Goal: Task Accomplishment & Management: Manage account settings

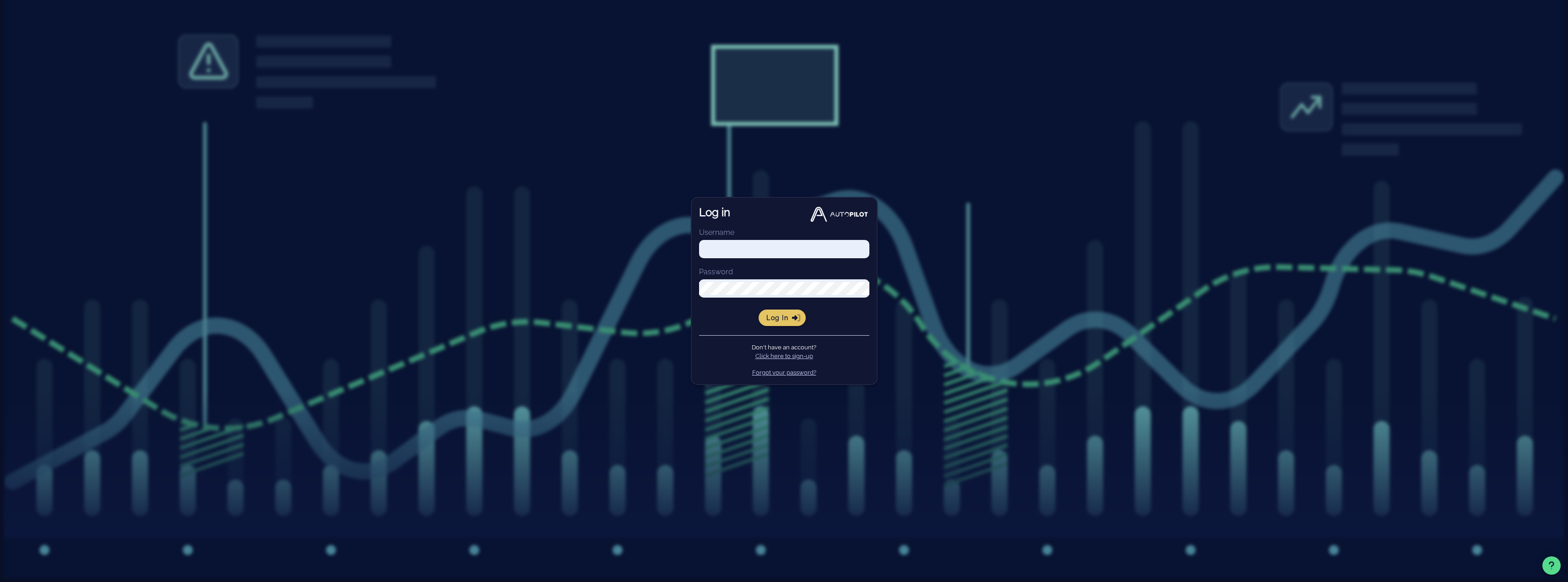
type input "[EMAIL_ADDRESS][DOMAIN_NAME]"
click at [776, 318] on span "Log in" at bounding box center [782, 317] width 32 height 8
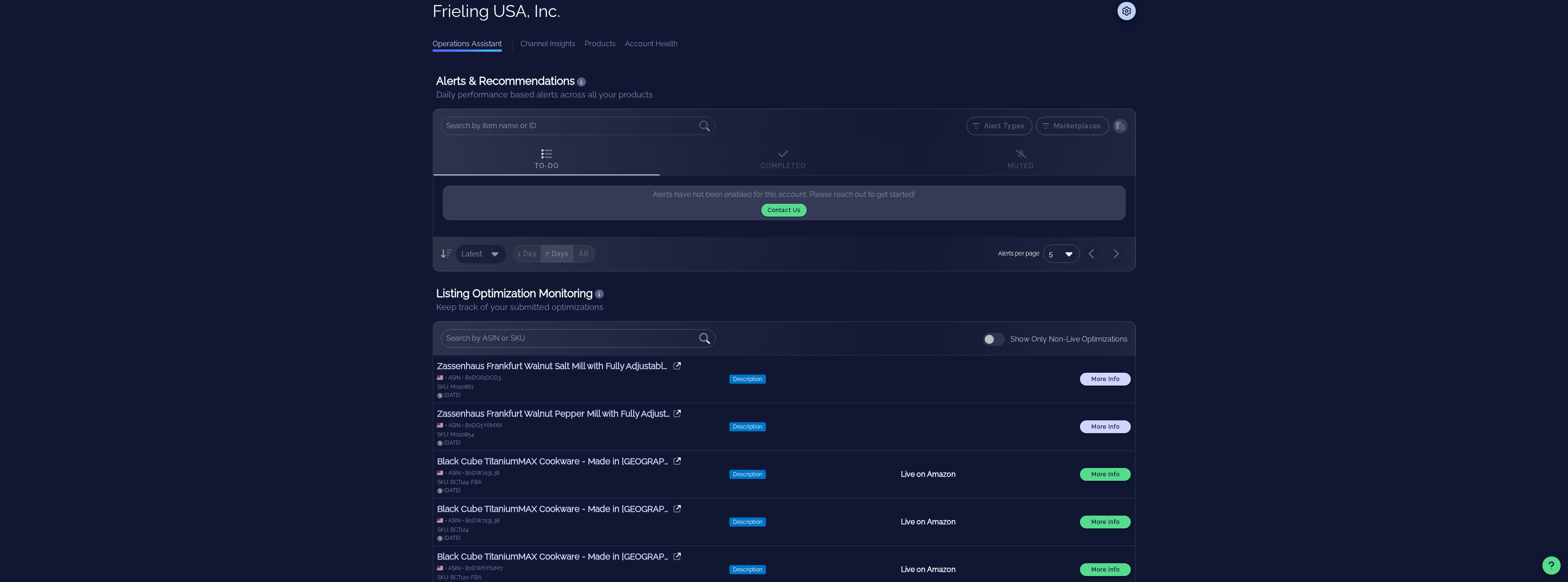
scroll to position [105, 0]
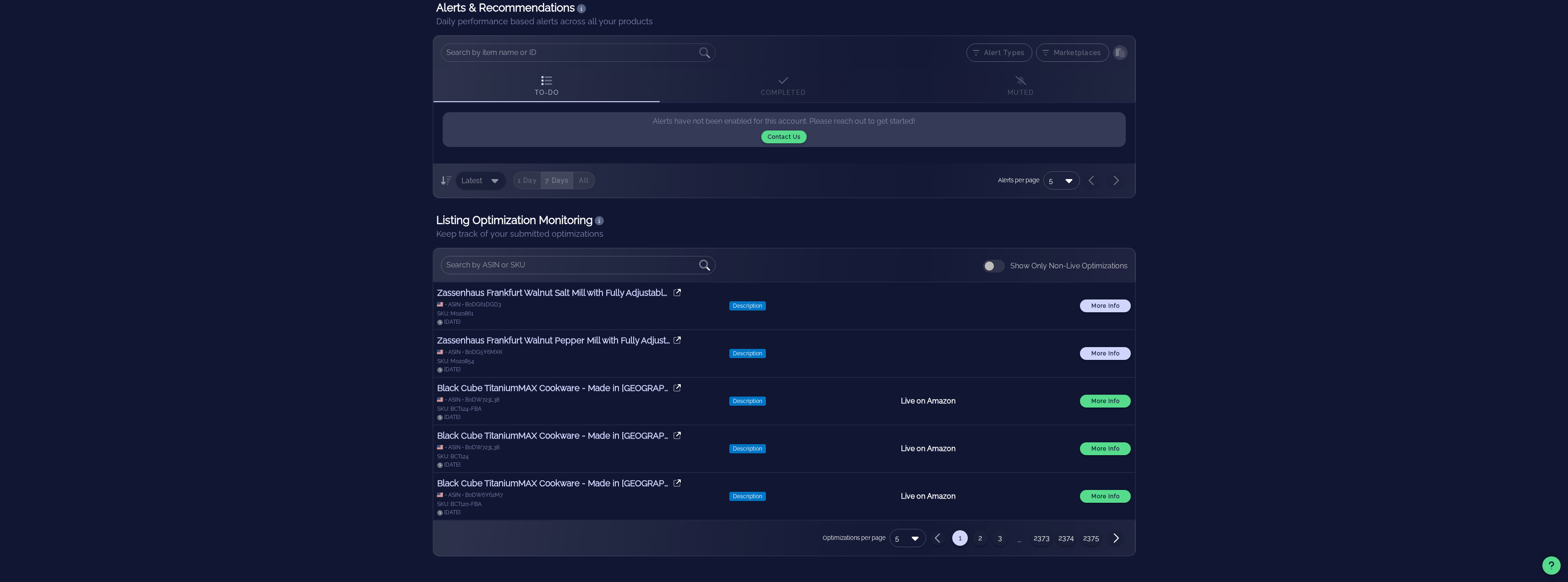
click at [979, 542] on button "2" at bounding box center [980, 537] width 15 height 15
click at [1002, 536] on button "3" at bounding box center [1000, 537] width 15 height 15
click at [916, 541] on input "text" at bounding box center [913, 538] width 7 height 15
click at [917, 560] on div "50" at bounding box center [919, 564] width 22 height 7
